Goal: Transaction & Acquisition: Purchase product/service

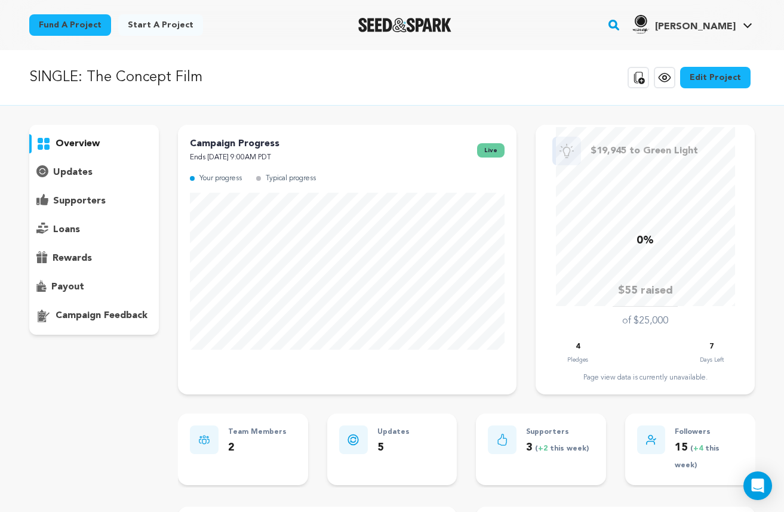
click at [667, 78] on icon at bounding box center [665, 78] width 4 height 4
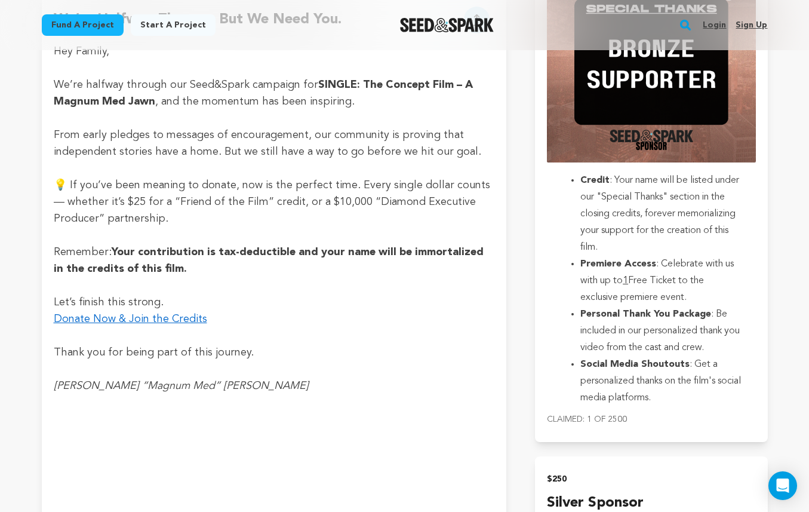
scroll to position [1509, 0]
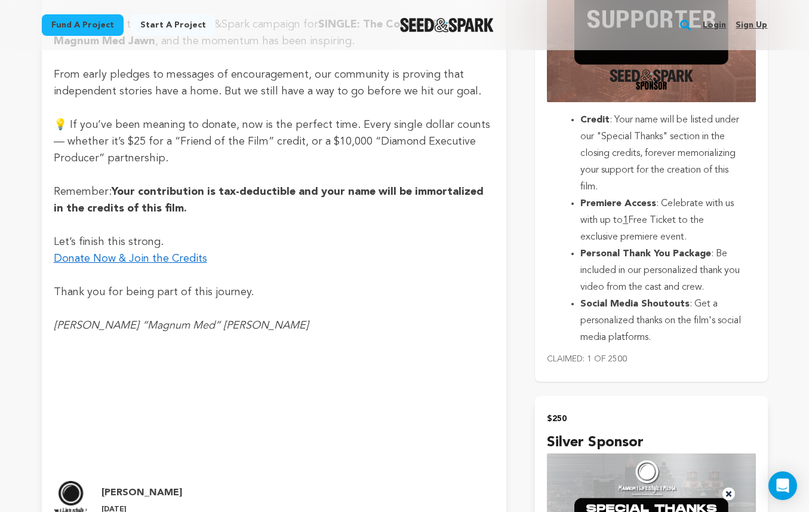
drag, startPoint x: 690, startPoint y: 330, endPoint x: 582, endPoint y: 115, distance: 240.7
click at [582, 115] on ul "Credit : Your name will be listed under our "Special Thanks" section in the clo…" at bounding box center [651, 229] width 208 height 234
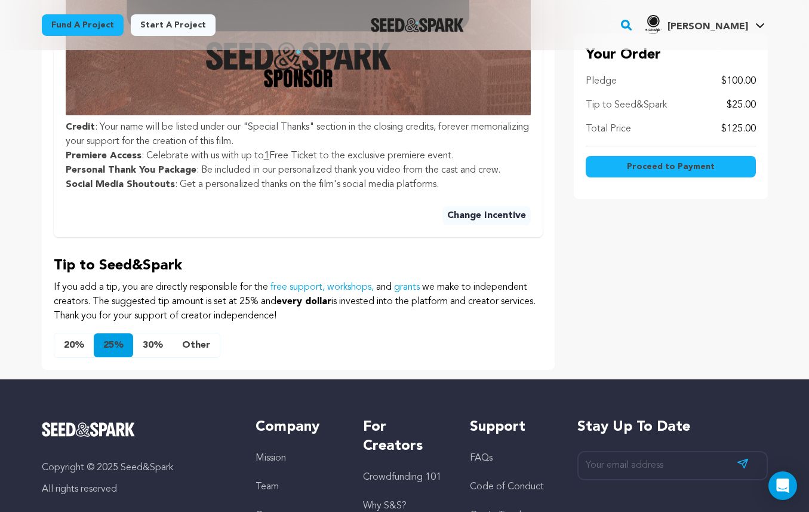
scroll to position [808, 0]
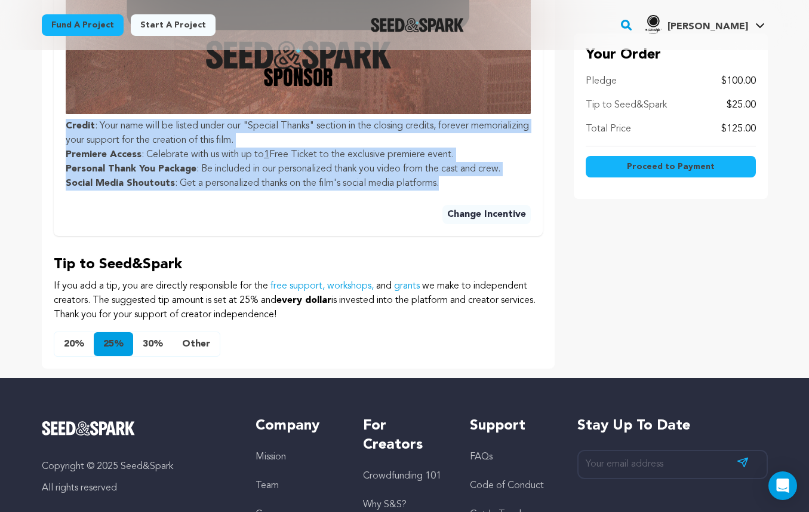
drag, startPoint x: 432, startPoint y: 183, endPoint x: 66, endPoint y: 121, distance: 372.0
click at [66, 121] on ul "Credit : Your name will be listed under our "Special Thanks" section in the clo…" at bounding box center [298, 155] width 465 height 72
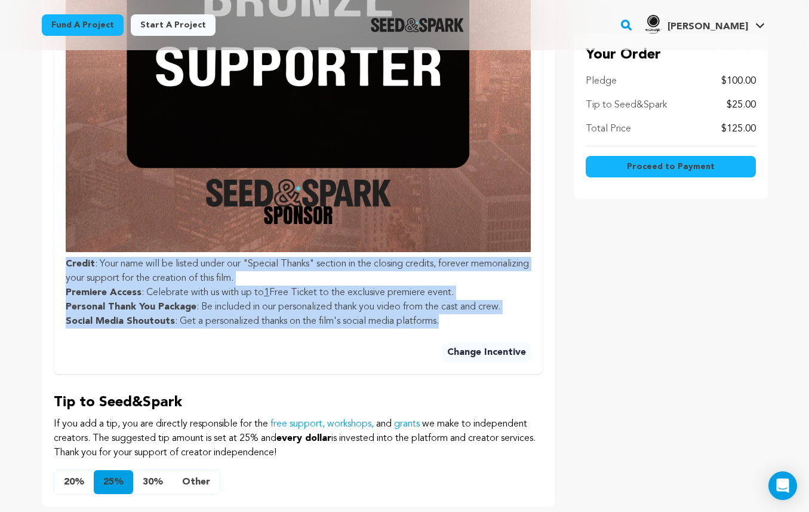
scroll to position [659, 0]
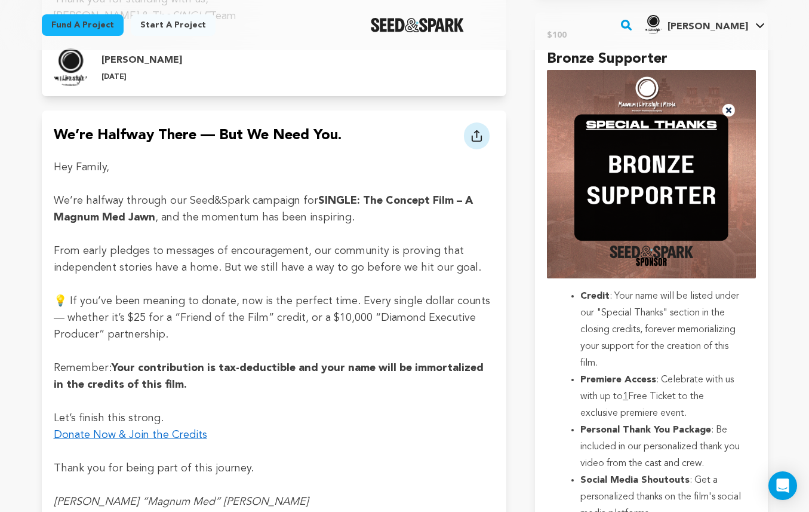
scroll to position [1345, 0]
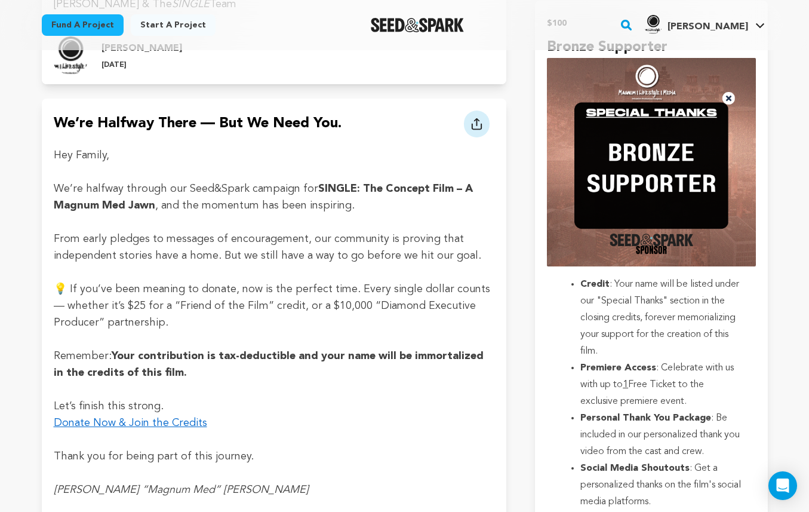
drag, startPoint x: 580, startPoint y: 272, endPoint x: 496, endPoint y: 337, distance: 106.4
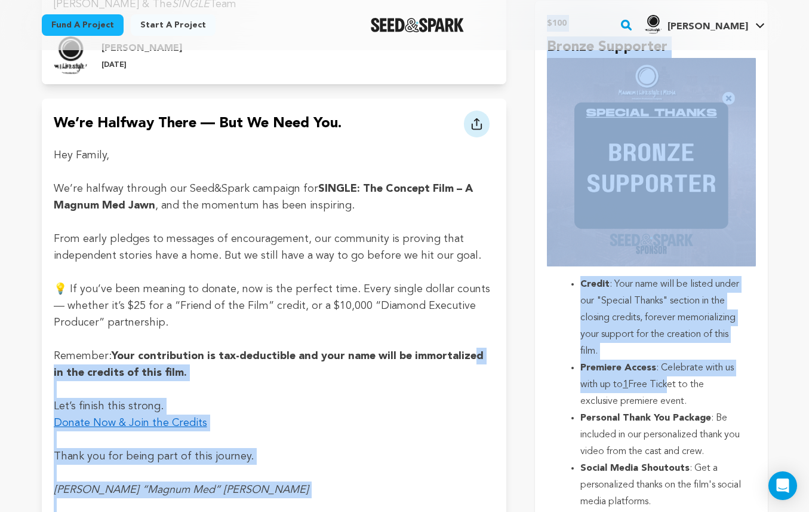
drag, startPoint x: 466, startPoint y: 327, endPoint x: 670, endPoint y: 367, distance: 207.6
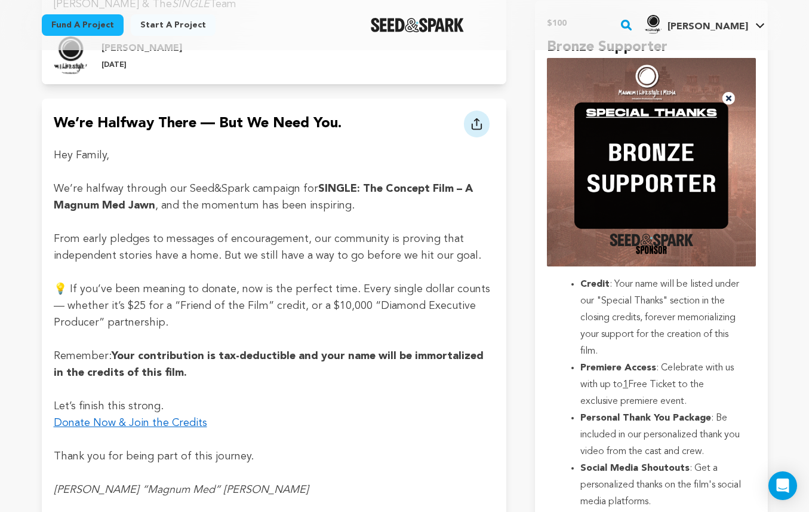
click at [477, 331] on p at bounding box center [274, 339] width 441 height 17
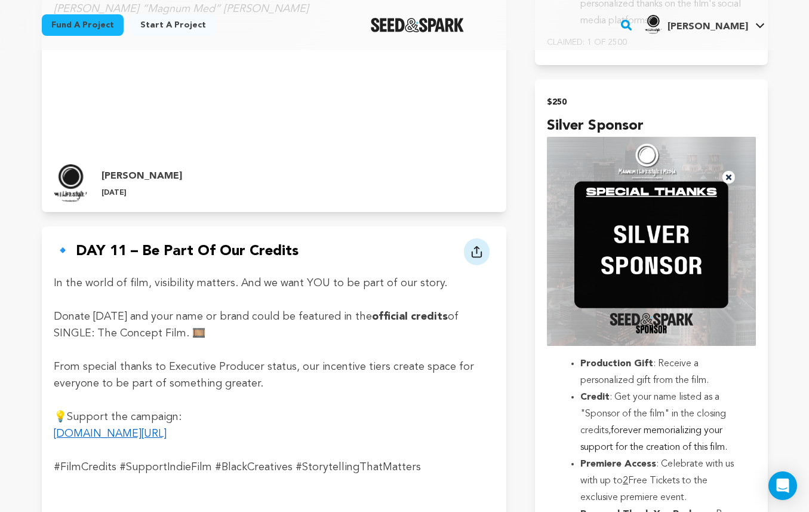
scroll to position [1849, 0]
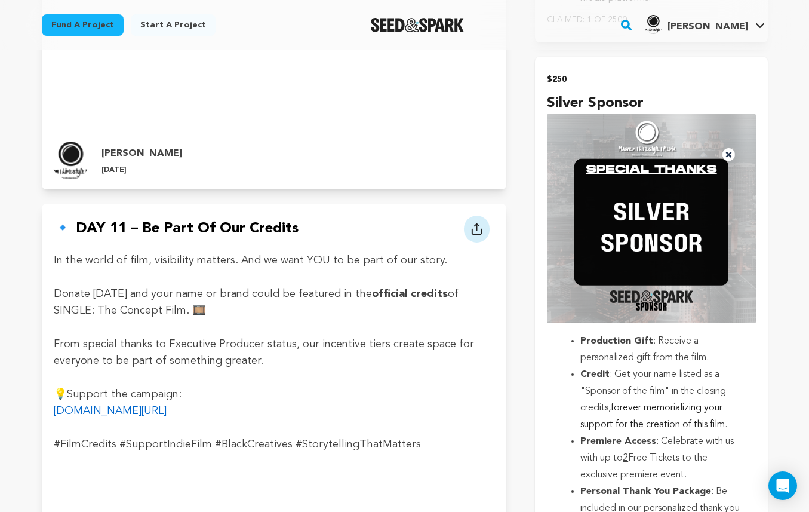
drag, startPoint x: 568, startPoint y: 331, endPoint x: 755, endPoint y: 388, distance: 195.4
click at [755, 388] on ul "Production Gift : Receive a personalized gift from the film. Credit : Get your …" at bounding box center [651, 458] width 208 height 251
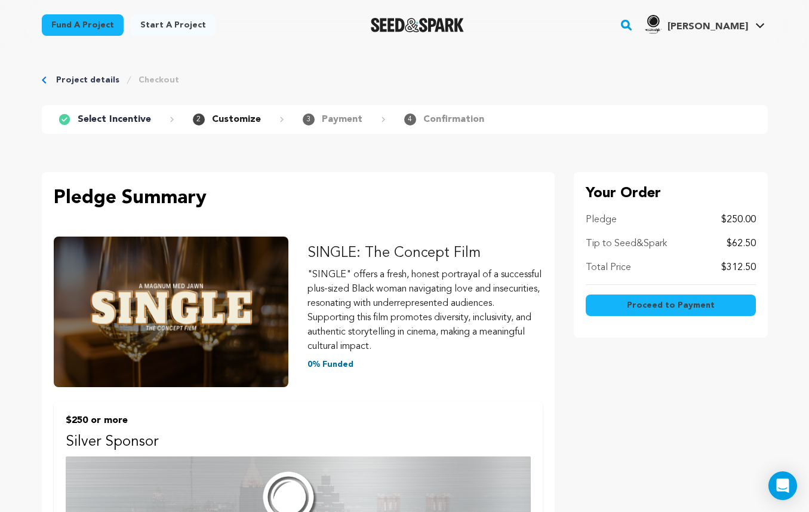
click at [44, 78] on icon "Breadcrumb" at bounding box center [44, 79] width 5 height 7
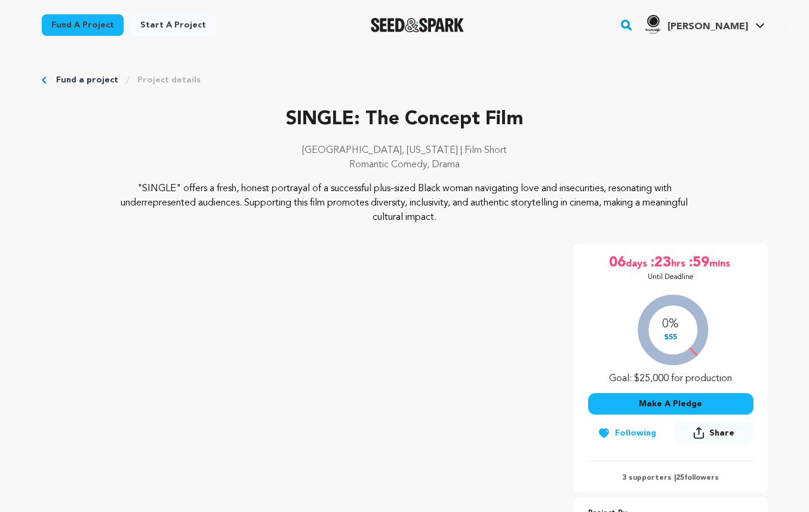
scroll to position [1069, 0]
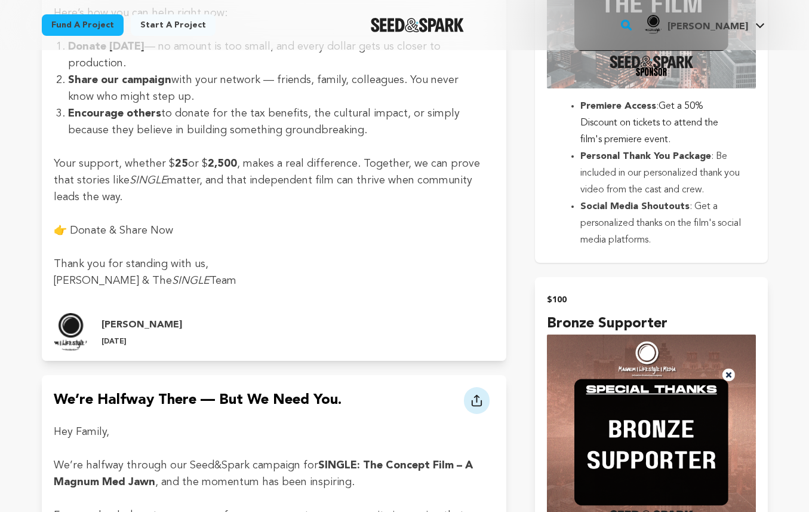
click at [681, 231] on li "Social Media Shoutouts : Get a personalized thanks on the film's social media p…" at bounding box center [661, 223] width 161 height 50
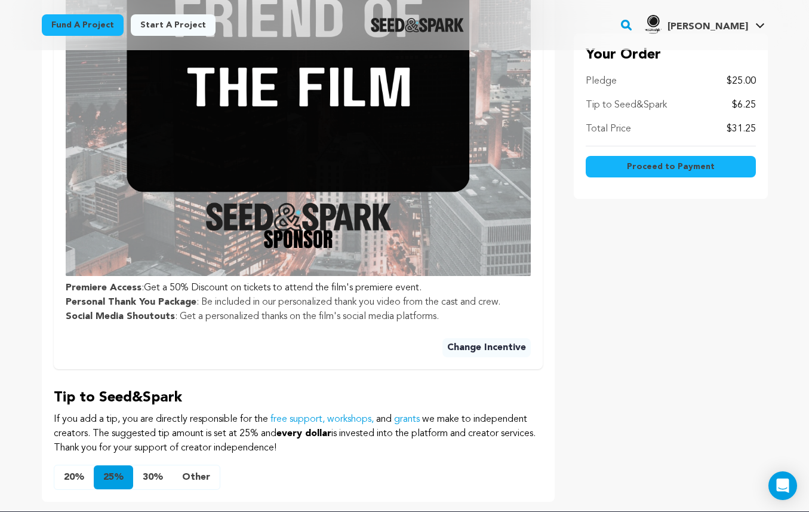
scroll to position [649, 0]
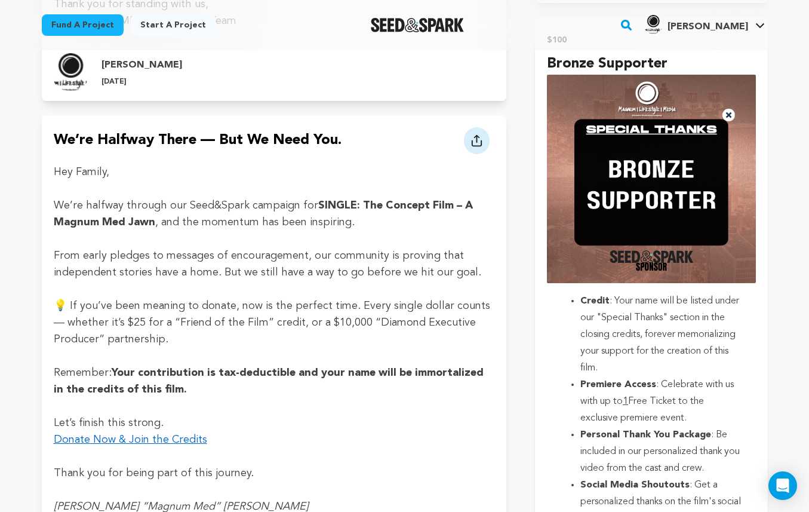
scroll to position [1328, 0]
click at [722, 364] on li "Credit : Your name will be listed under our "Special Thanks" section in the clo…" at bounding box center [661, 335] width 161 height 84
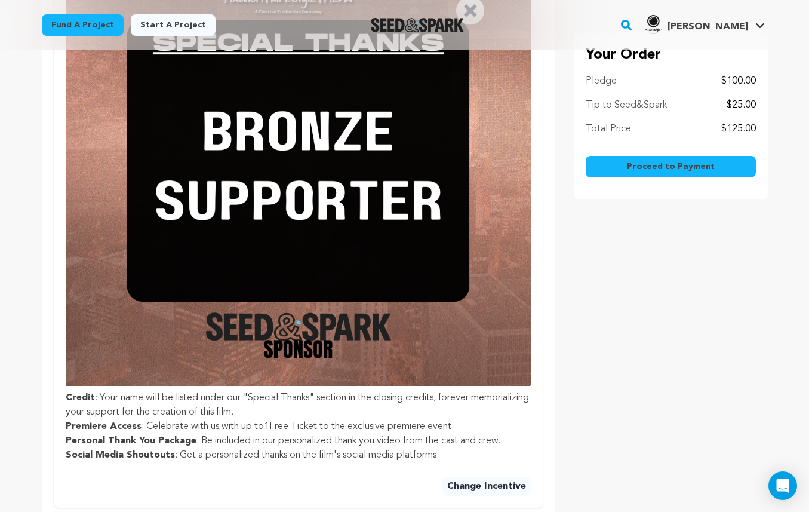
scroll to position [591, 0]
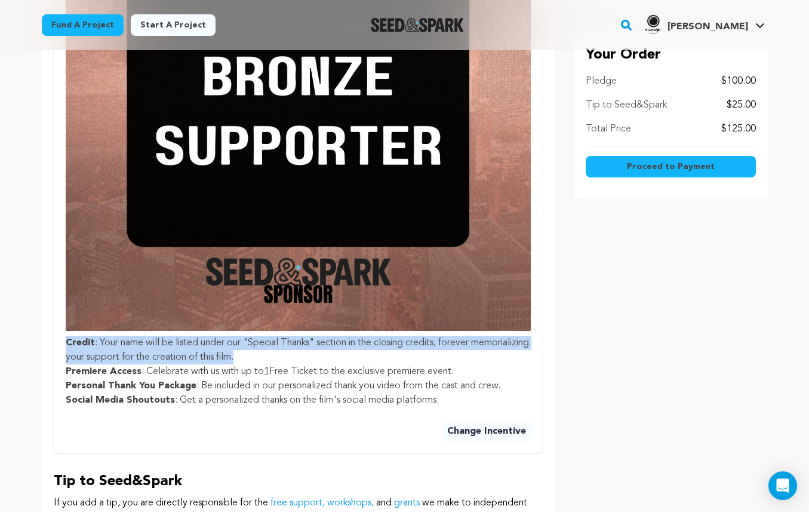
drag, startPoint x: 306, startPoint y: 357, endPoint x: 59, endPoint y: 339, distance: 247.9
click at [59, 339] on div "$100 or more Bronze Supporter Credit : Your name will be listed under our "Spec…" at bounding box center [298, 132] width 489 height 642
copy li "Credit : Your name will be listed under our "Special Thanks" section in the clo…"
drag, startPoint x: 465, startPoint y: 372, endPoint x: 146, endPoint y: 370, distance: 319.0
click at [146, 370] on li "Premiere Access : Celebrate with us with up to 1 Free Ticket to the exclusive p…" at bounding box center [298, 371] width 465 height 14
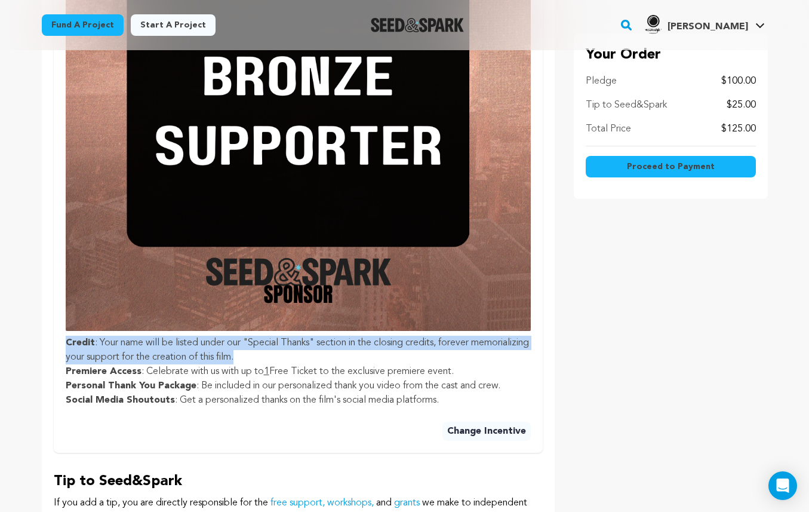
copy li "Celebrate with us with up to 1 Free Ticket to the exclusive premiere event."
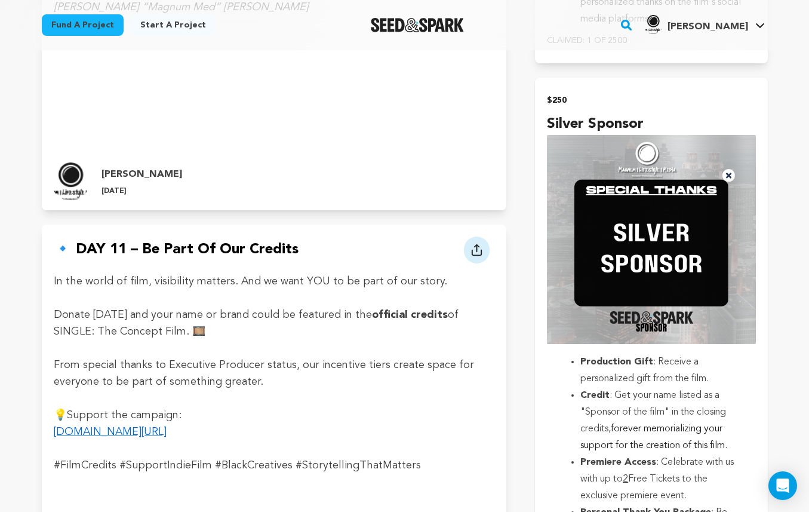
scroll to position [1828, 0]
click at [600, 266] on img "submit" at bounding box center [651, 239] width 208 height 208
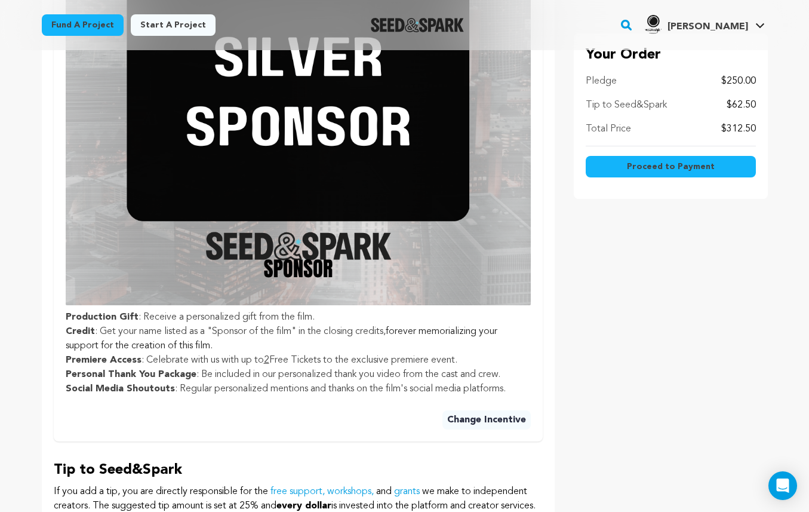
scroll to position [625, 0]
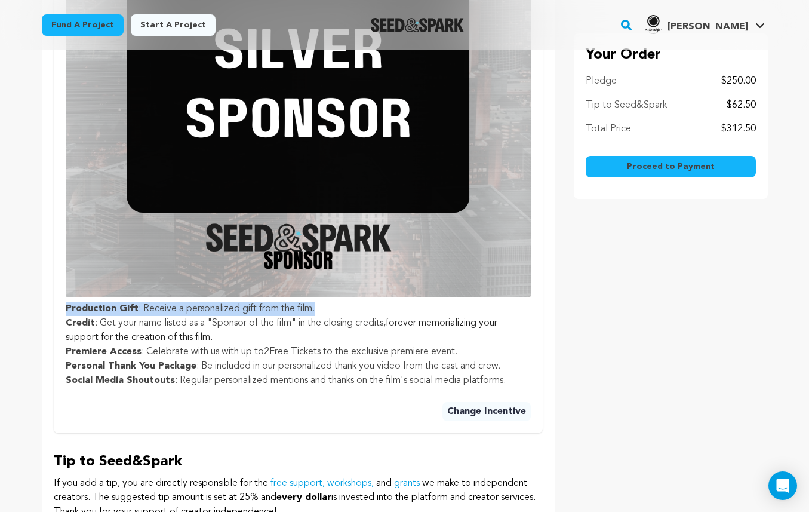
drag, startPoint x: 331, startPoint y: 308, endPoint x: 66, endPoint y: 308, distance: 265.8
click at [66, 308] on li "Production Gift : Receive a personalized gift from the film." at bounding box center [298, 309] width 465 height 14
copy li "Production Gift : Receive a personalized gift from the film."
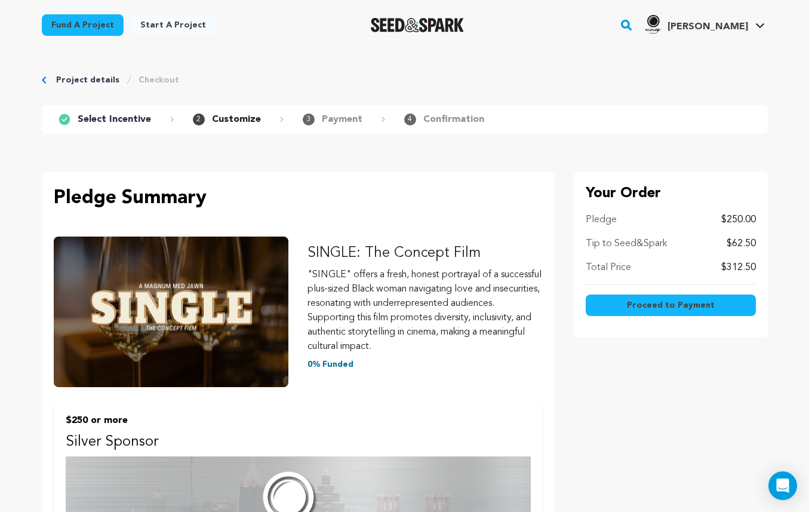
scroll to position [0, 0]
click at [48, 78] on div "Project details Checkout" at bounding box center [405, 80] width 726 height 12
click at [47, 78] on div "Project details Checkout" at bounding box center [405, 80] width 726 height 12
